Goal: Obtain resource: Download file/media

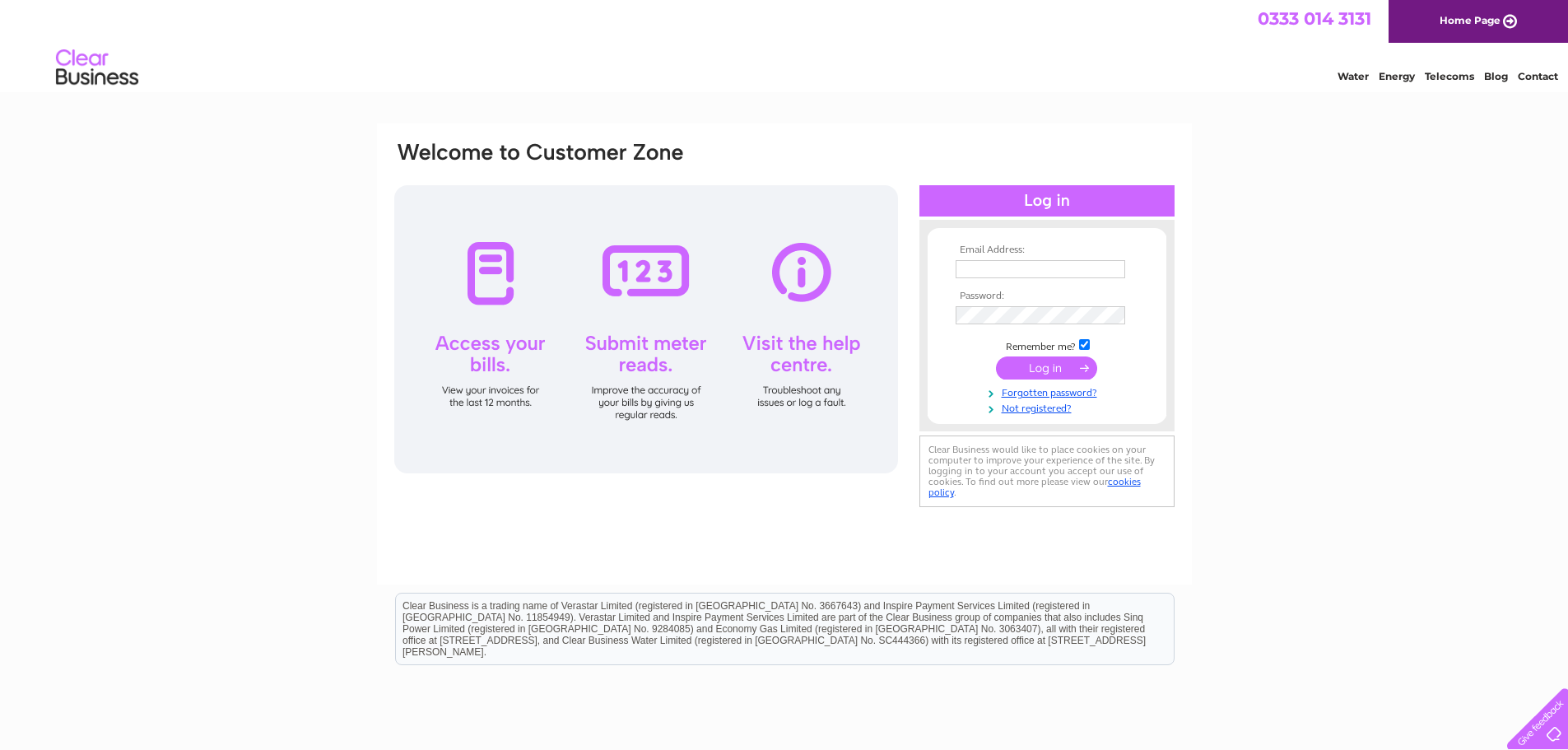
type input "[EMAIL_ADDRESS][DOMAIN_NAME]"
click at [1060, 370] on input "submit" at bounding box center [1046, 367] width 101 height 23
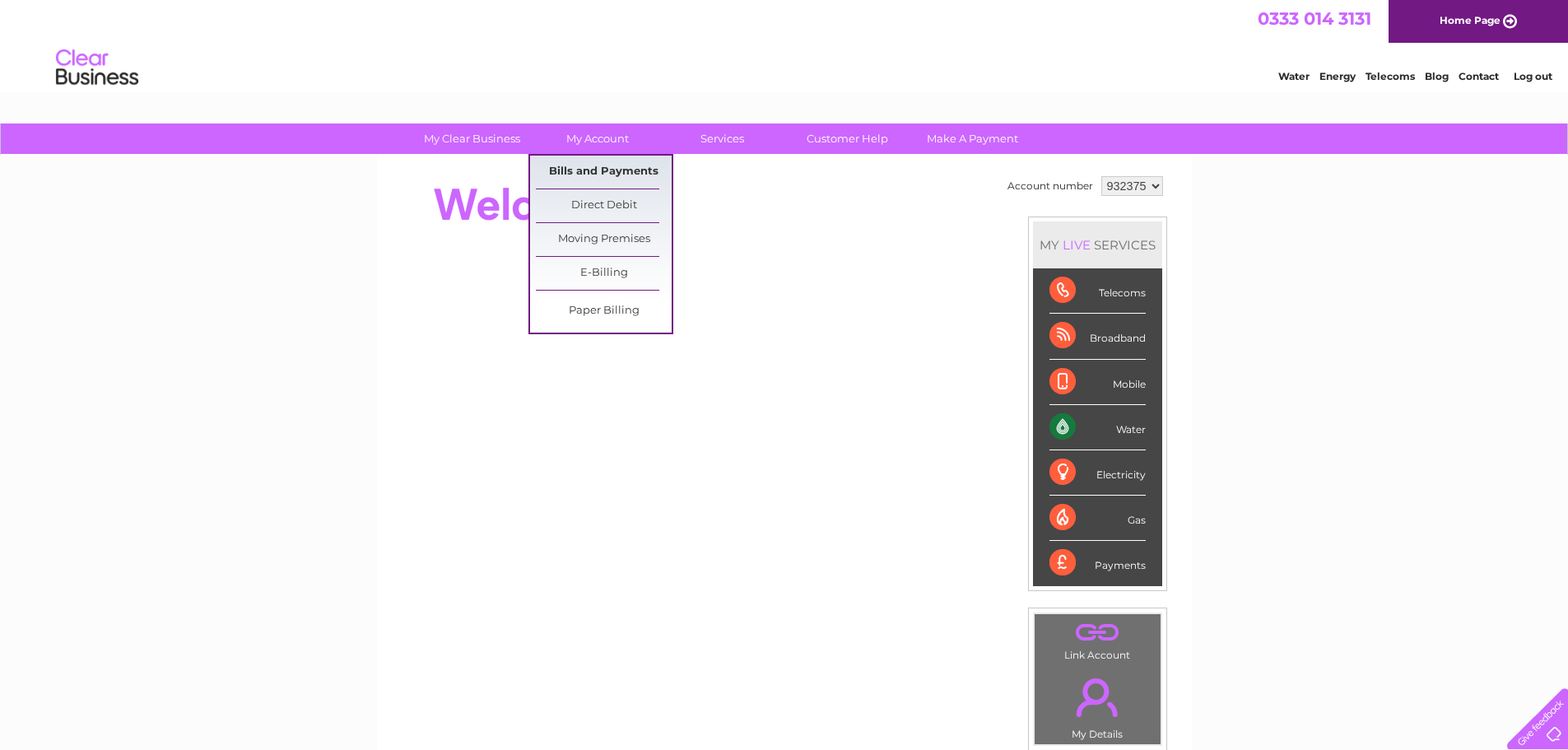
click at [587, 163] on link "Bills and Payments" at bounding box center [604, 172] width 136 height 33
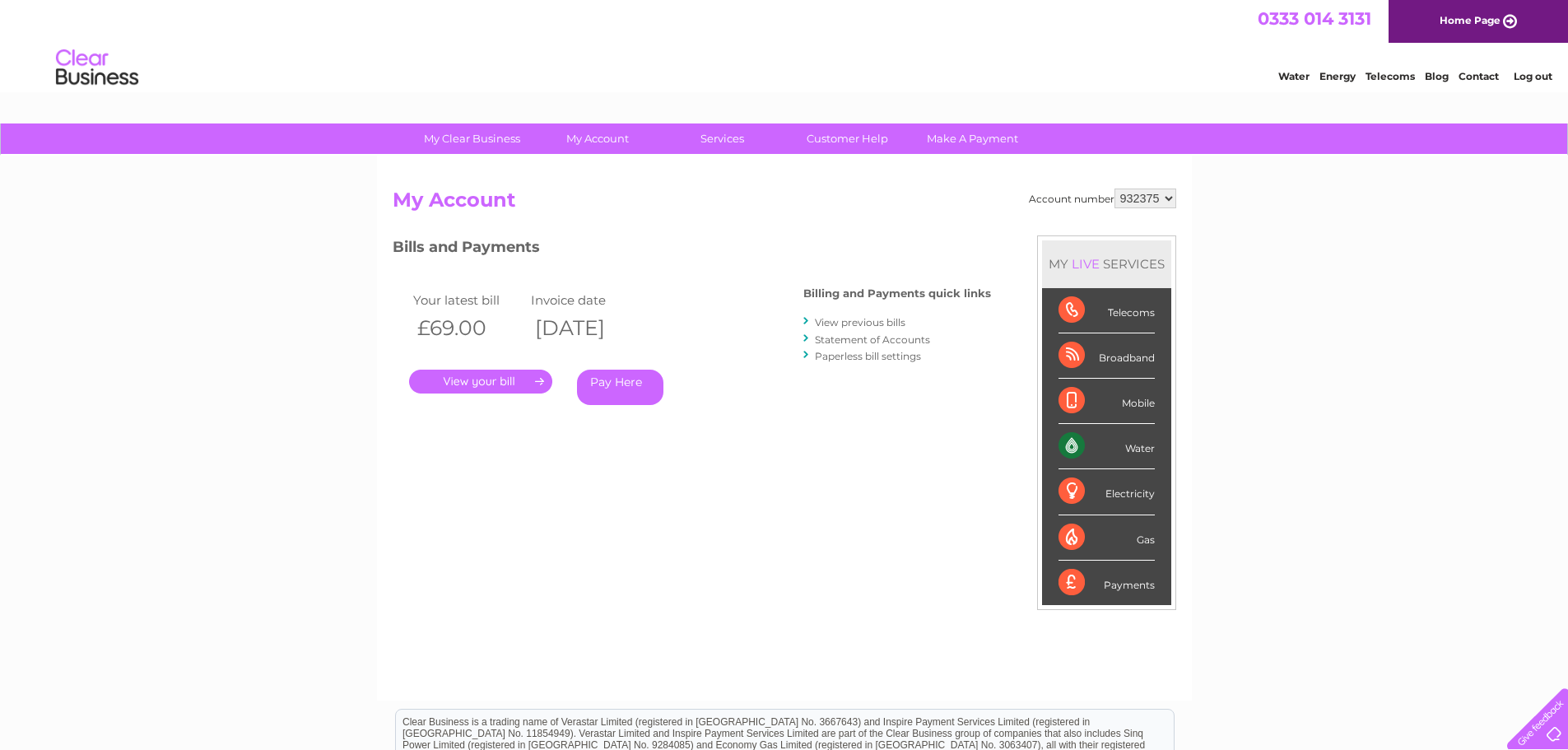
click at [481, 376] on link "." at bounding box center [480, 381] width 143 height 24
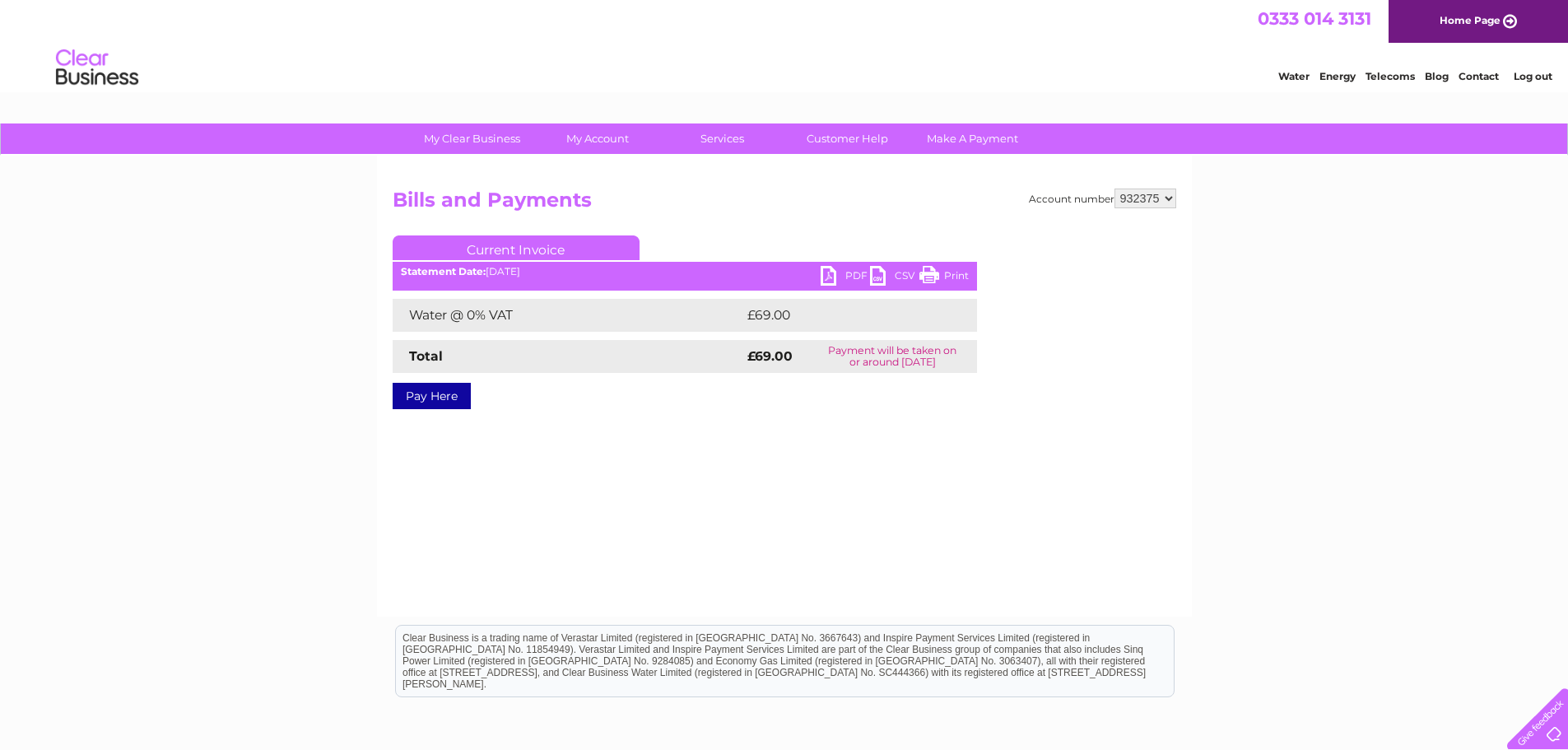
click at [840, 269] on link "PDF" at bounding box center [845, 278] width 49 height 24
click at [1299, 77] on link "Water" at bounding box center [1294, 76] width 31 height 13
